Goal: Check status

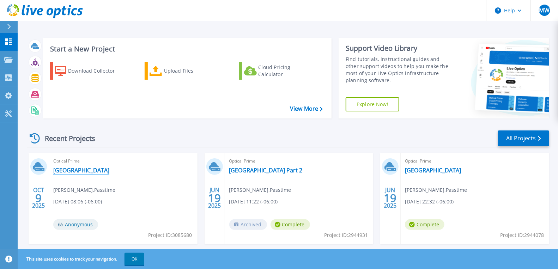
click at [68, 171] on link "[GEOGRAPHIC_DATA]" at bounding box center [81, 170] width 56 height 7
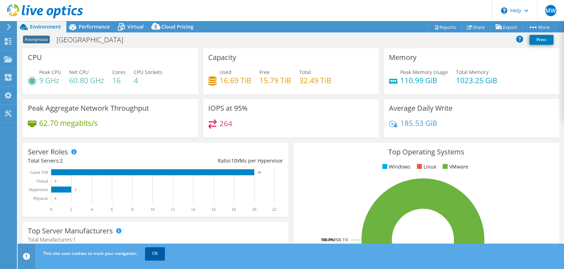
click at [158, 254] on link "OK" at bounding box center [155, 253] width 20 height 13
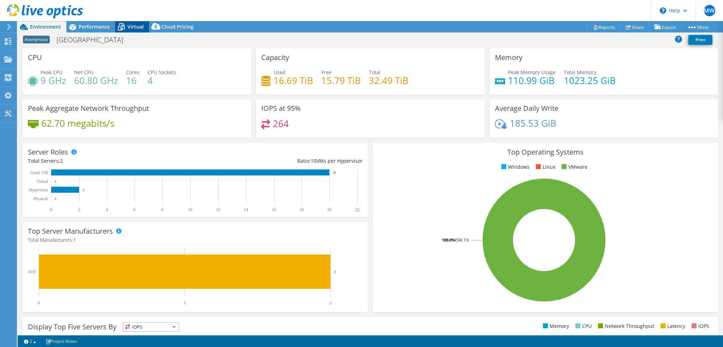
click at [137, 27] on span "Virtual" at bounding box center [135, 26] width 16 height 7
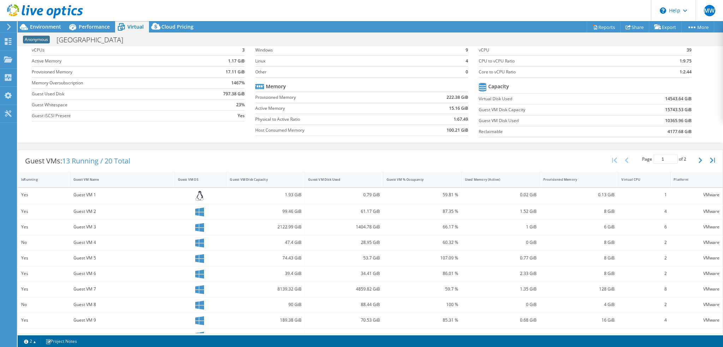
scroll to position [106, 0]
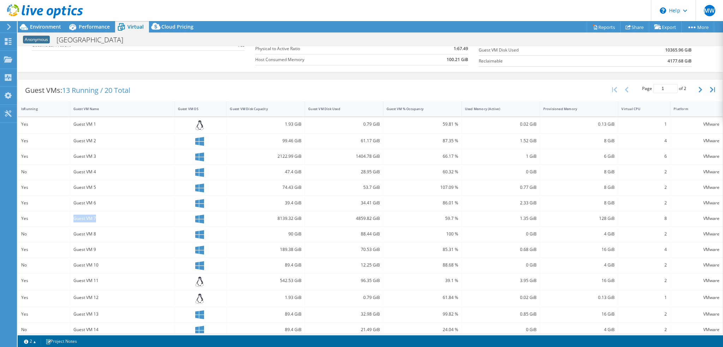
drag, startPoint x: 74, startPoint y: 216, endPoint x: 101, endPoint y: 215, distance: 27.6
click at [101, 215] on div "Guest VM 7" at bounding box center [122, 219] width 98 height 8
drag, startPoint x: 595, startPoint y: 216, endPoint x: 602, endPoint y: 216, distance: 7.4
click at [564, 216] on div "128 GiB" at bounding box center [579, 219] width 72 height 8
click at [564, 215] on div "128 GiB" at bounding box center [579, 219] width 72 height 8
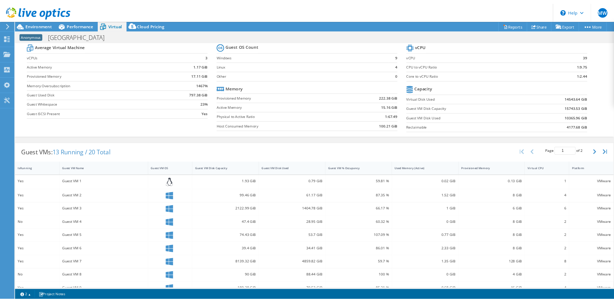
scroll to position [0, 0]
